Goal: Transaction & Acquisition: Purchase product/service

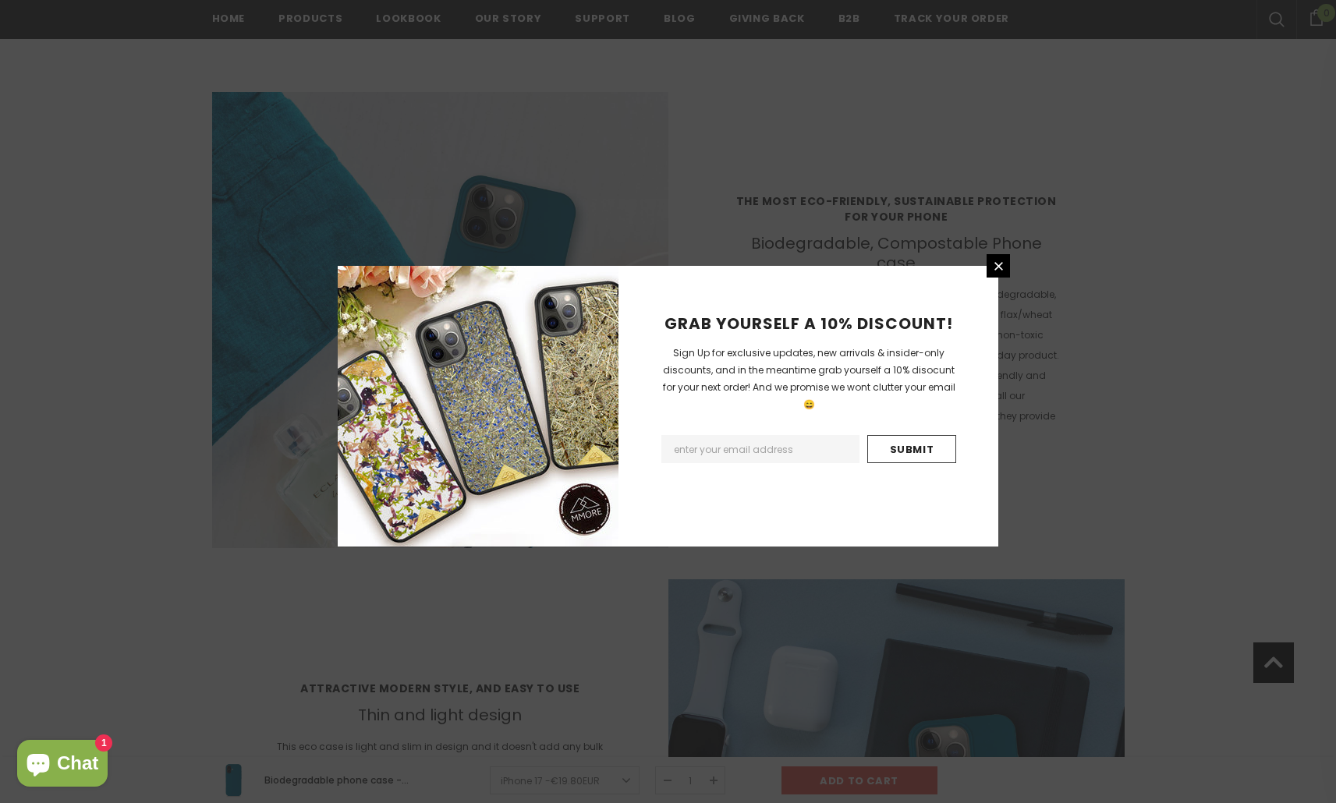
scroll to position [2409, 0]
